Goal: Navigation & Orientation: Find specific page/section

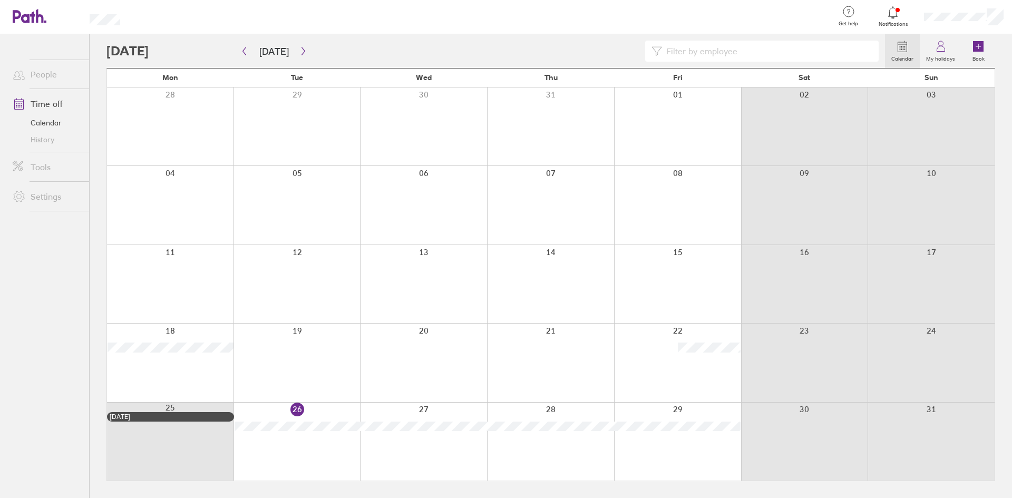
click at [96, 318] on div "Calendar My holidays Book [DATE] [DATE] Mon Tue Wed Thu Fri Sat Sun 28 29 30 31…" at bounding box center [551, 266] width 922 height 464
click at [41, 79] on link "People" at bounding box center [46, 74] width 85 height 21
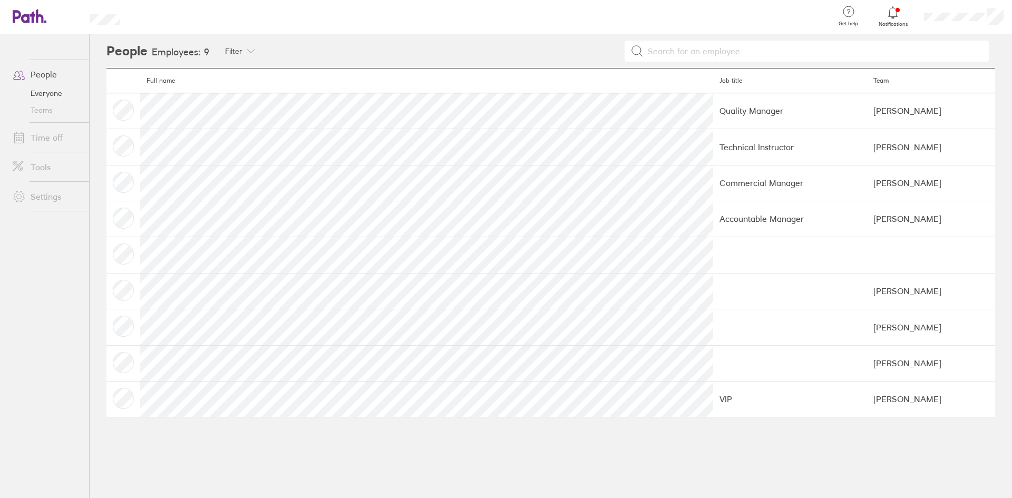
click at [45, 114] on link "Teams" at bounding box center [46, 110] width 85 height 17
